Goal: Task Accomplishment & Management: Manage account settings

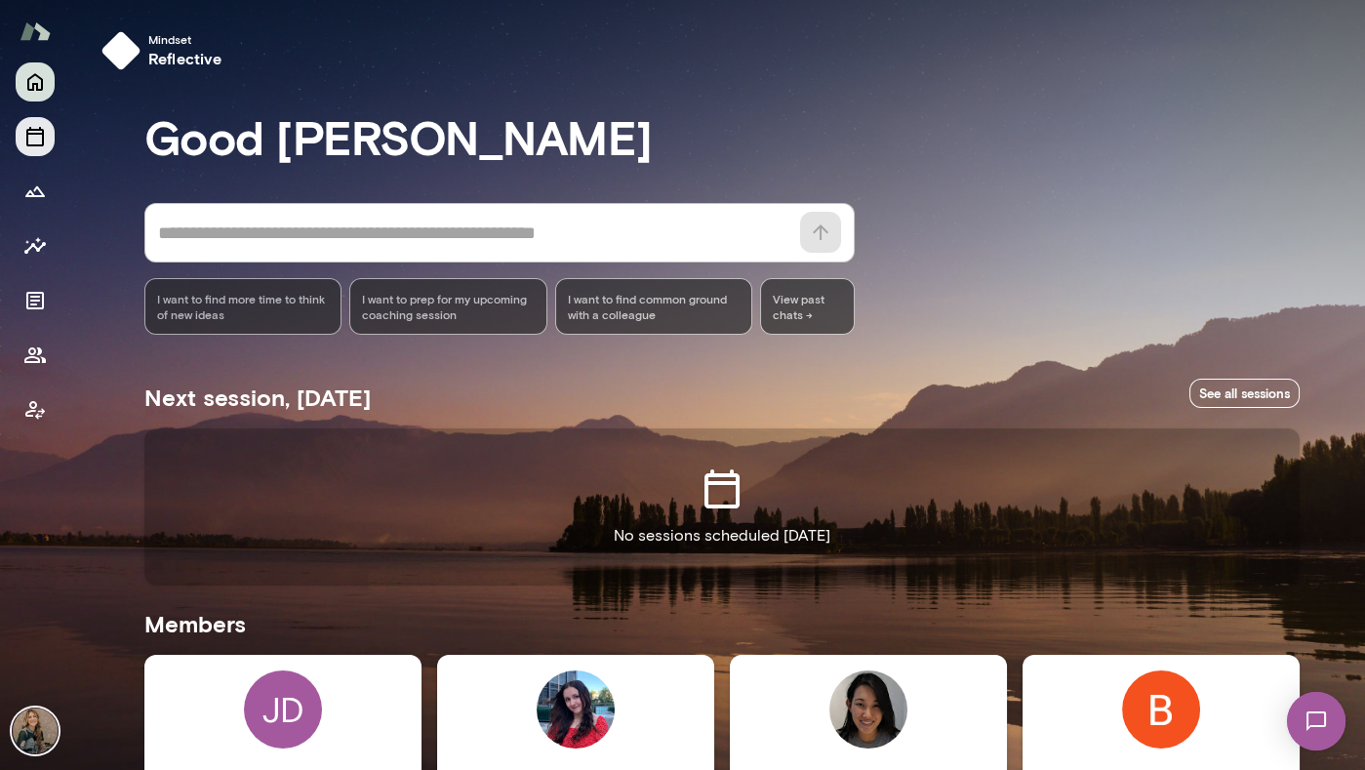
click at [39, 145] on icon "Sessions" at bounding box center [35, 137] width 18 height 20
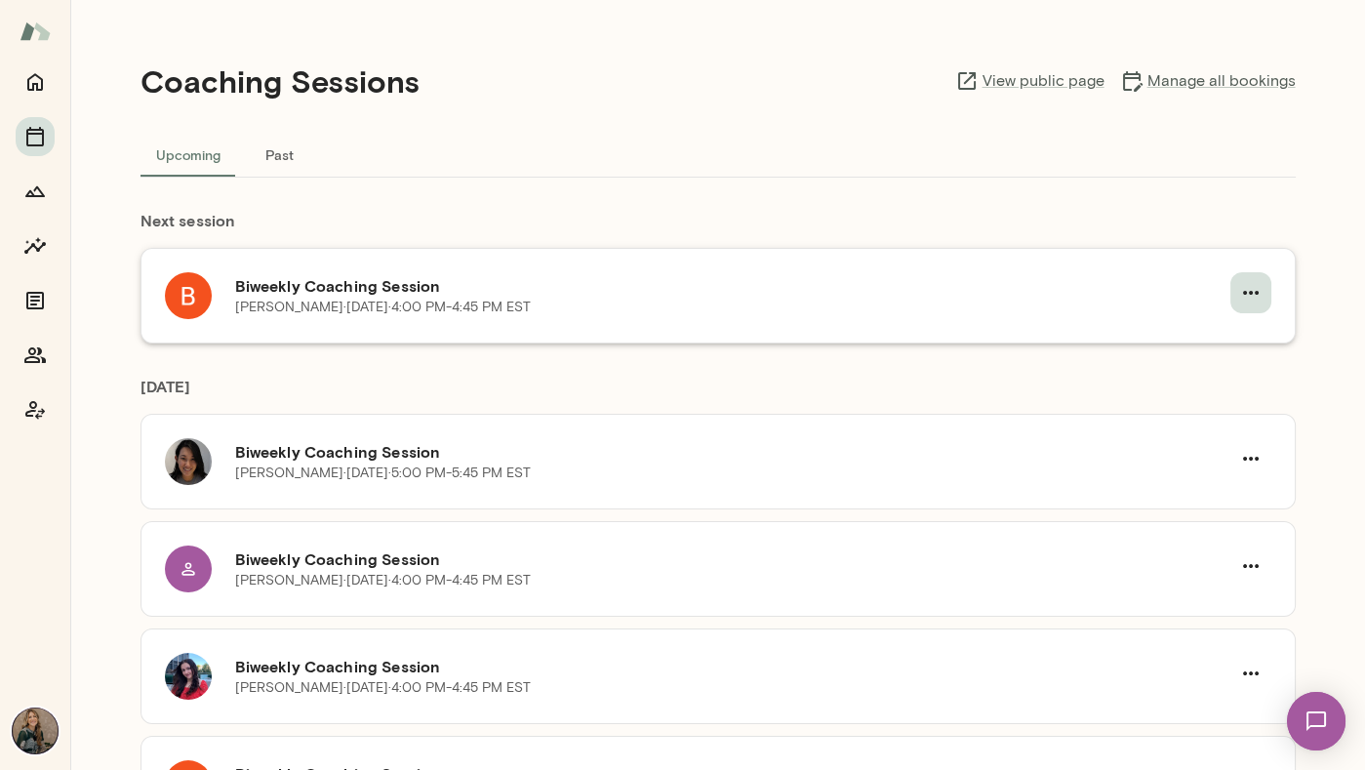
click at [1252, 291] on icon "button" at bounding box center [1250, 292] width 23 height 23
click at [1231, 360] on li "Cancel" at bounding box center [1198, 373] width 150 height 35
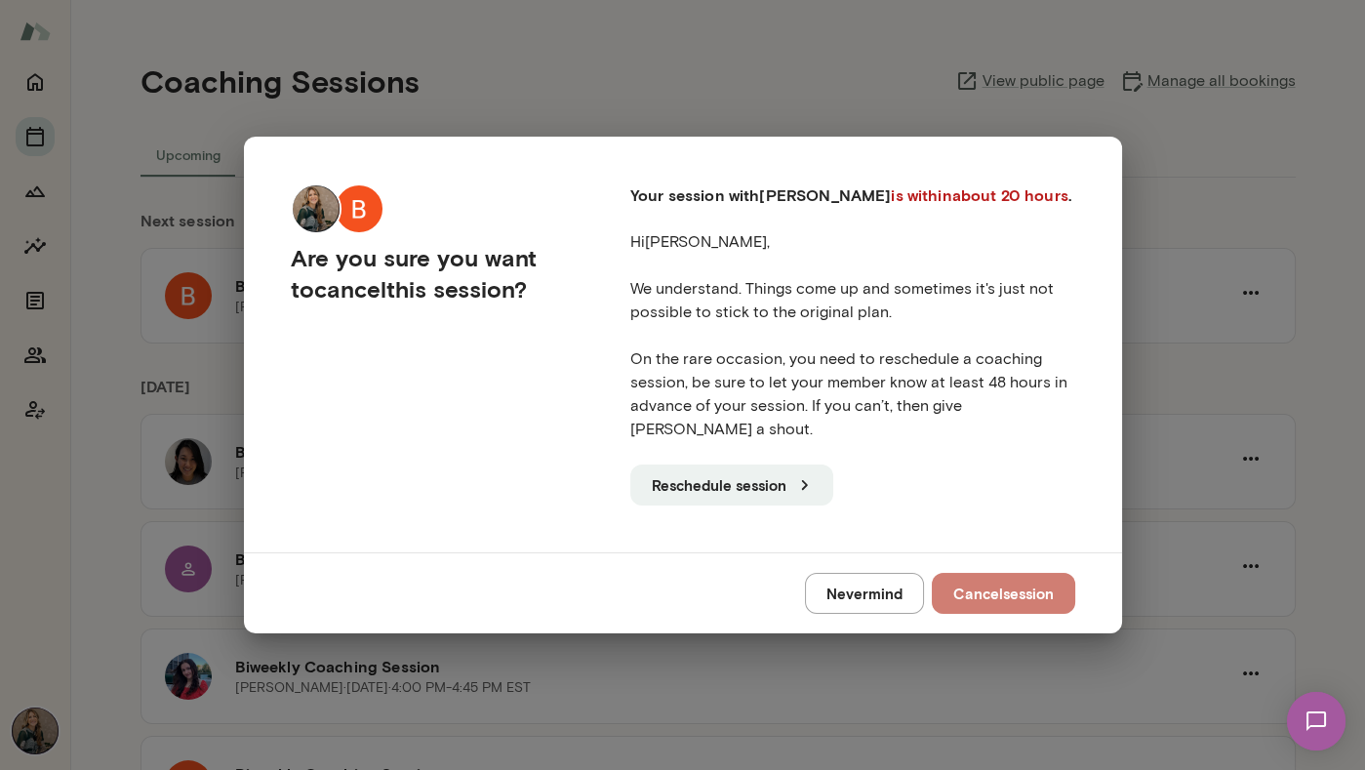
click at [1002, 583] on button "Cancel session" at bounding box center [1003, 593] width 143 height 41
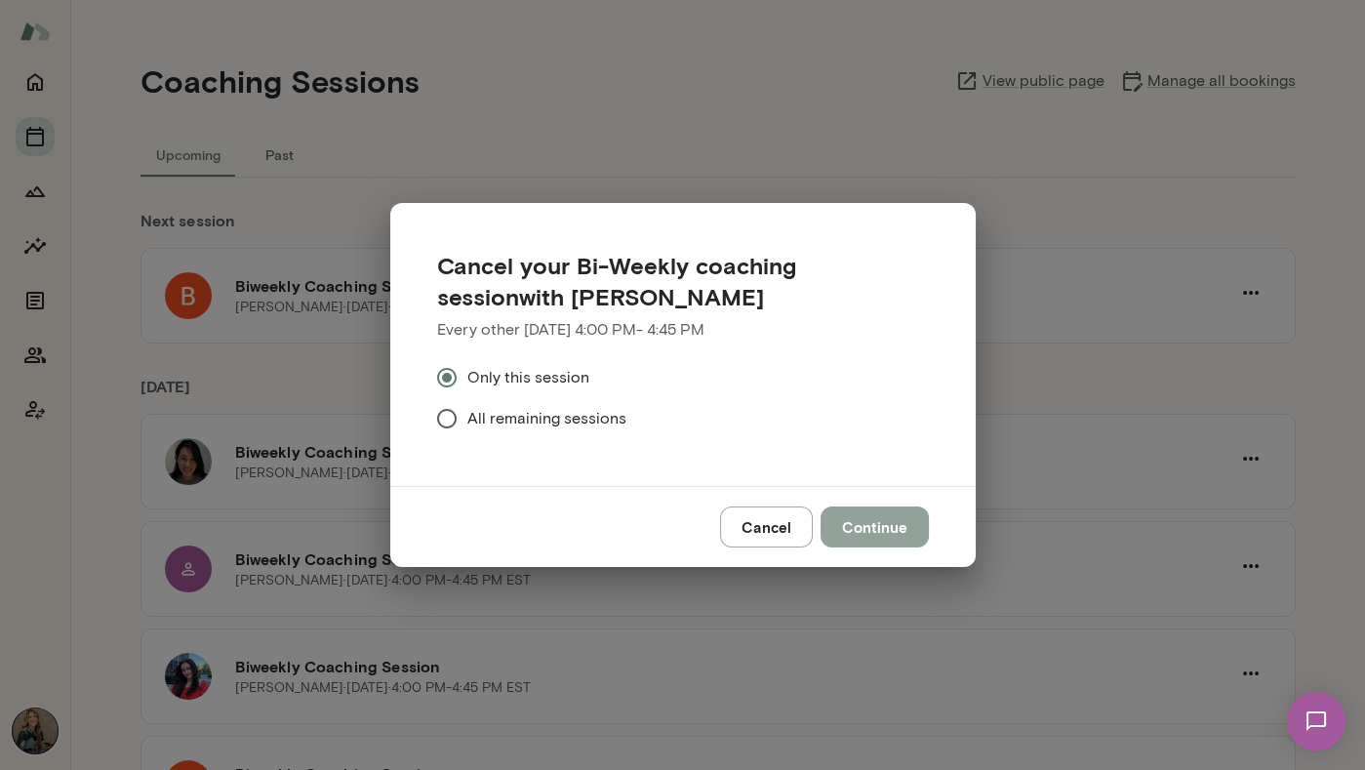
click at [912, 541] on button "Continue" at bounding box center [874, 526] width 108 height 41
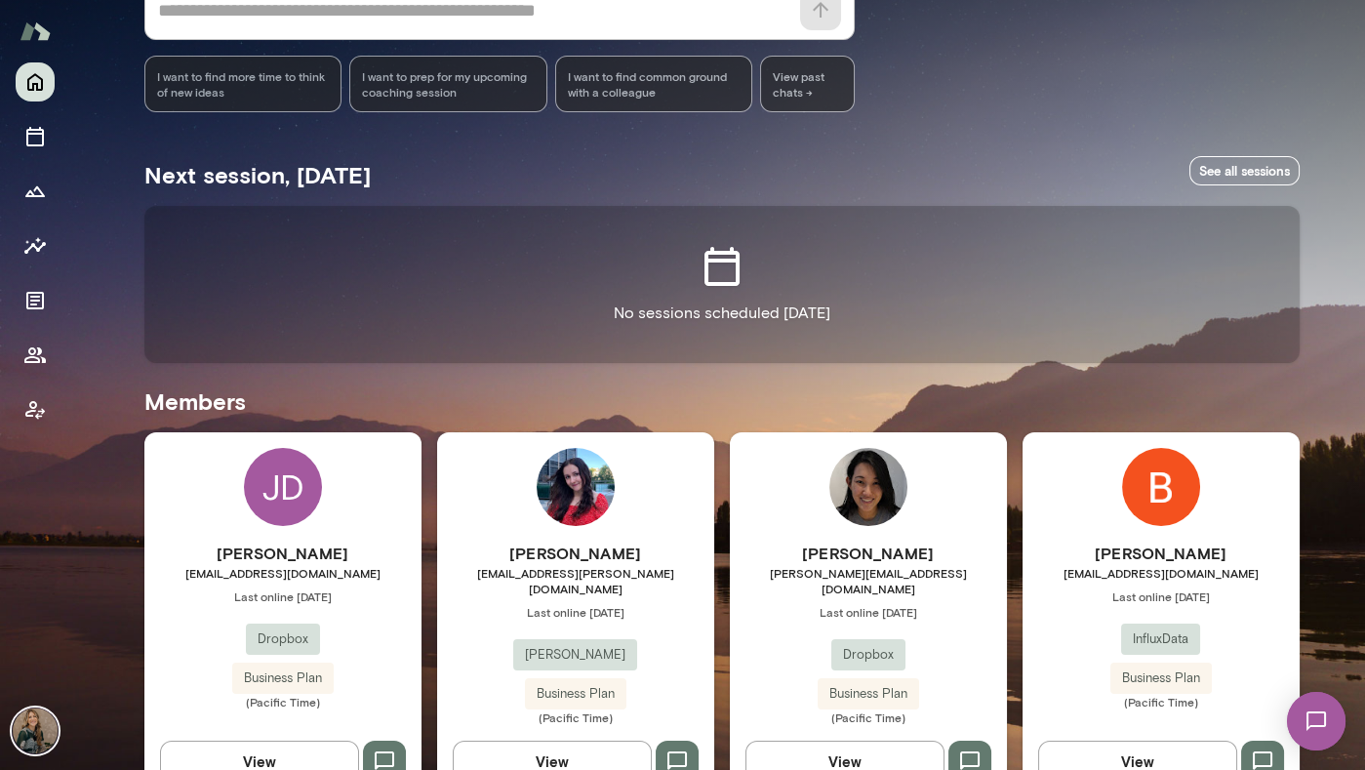
scroll to position [256, 0]
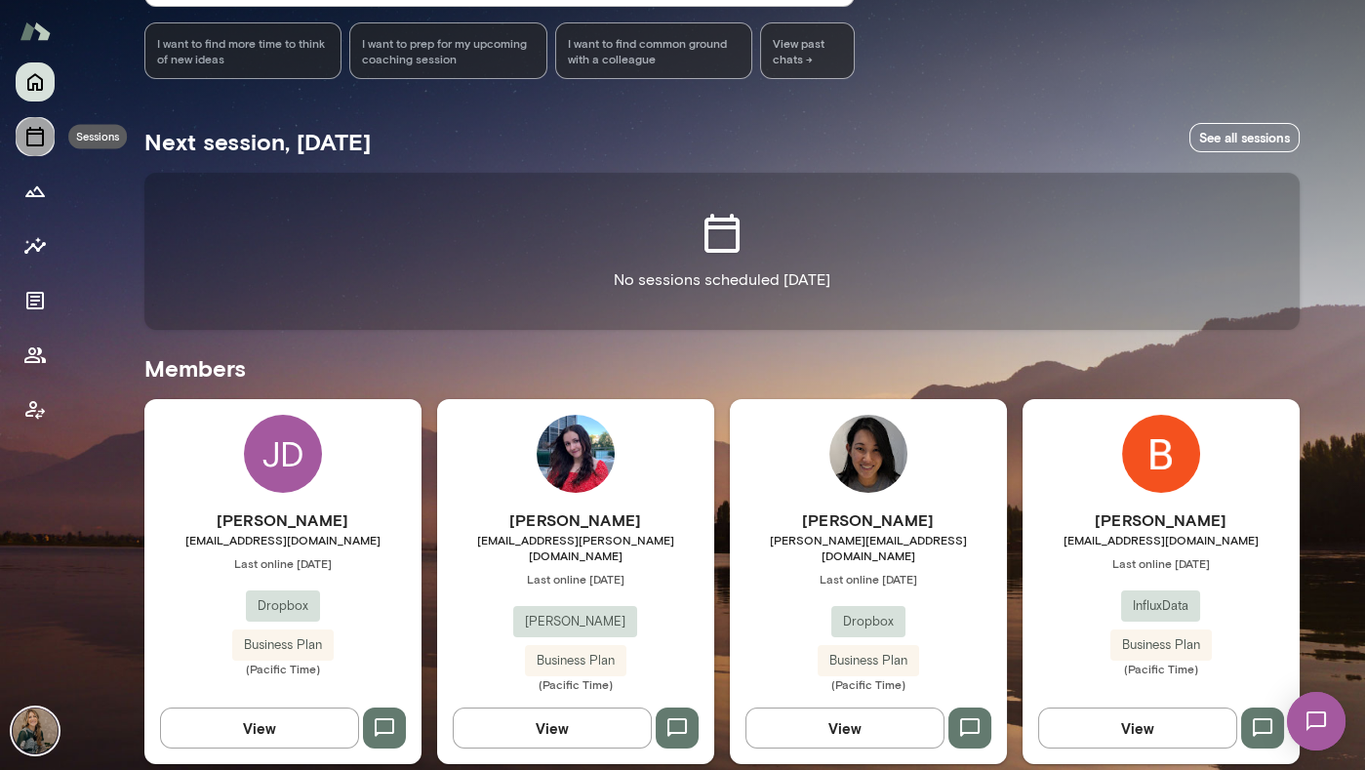
click at [33, 135] on icon "Sessions" at bounding box center [34, 136] width 23 height 23
